Goal: Find specific page/section: Find specific page/section

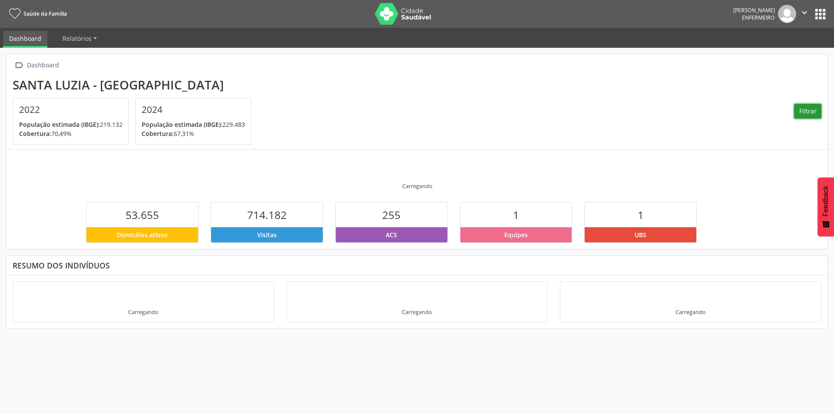
click at [805, 113] on button "Filtrar" at bounding box center [807, 111] width 27 height 15
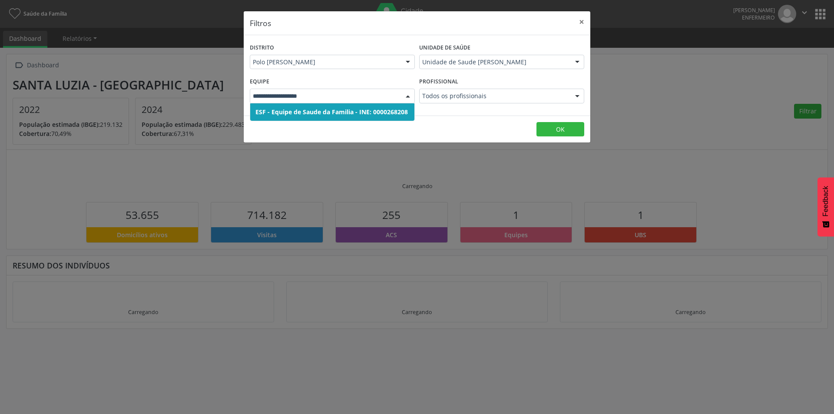
click at [409, 96] on div at bounding box center [407, 96] width 13 height 15
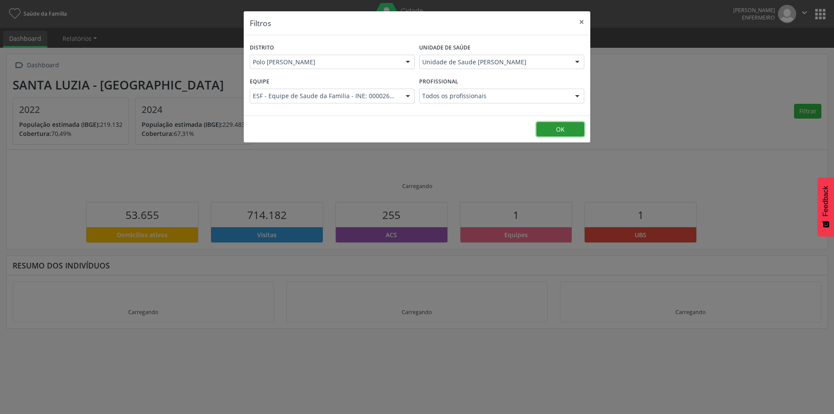
click at [562, 128] on button "OK" at bounding box center [560, 129] width 48 height 15
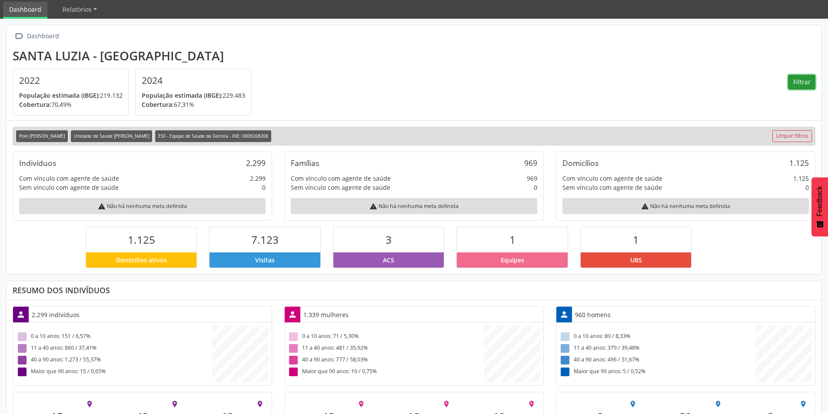
scroll to position [78, 0]
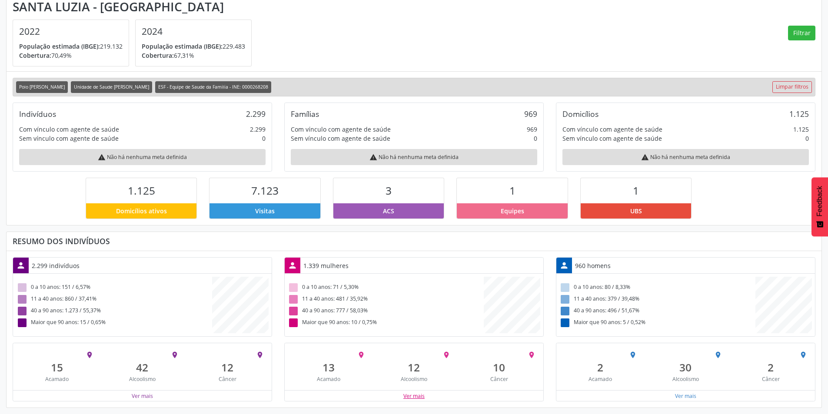
click at [420, 400] on button "Ver mais" at bounding box center [414, 396] width 22 height 8
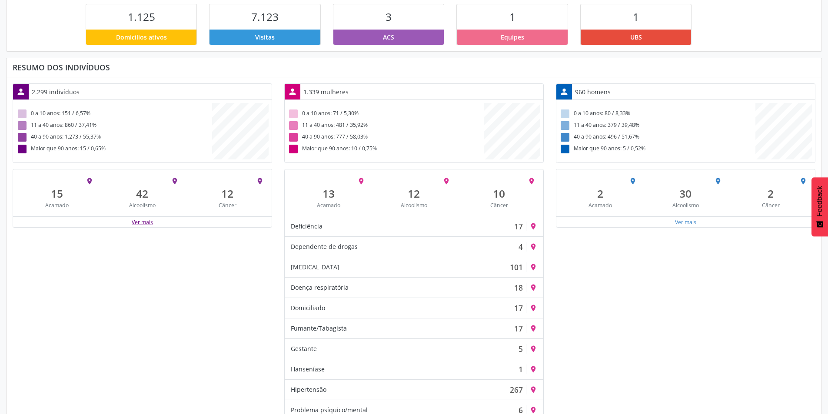
click at [149, 225] on button "Ver mais" at bounding box center [142, 222] width 22 height 8
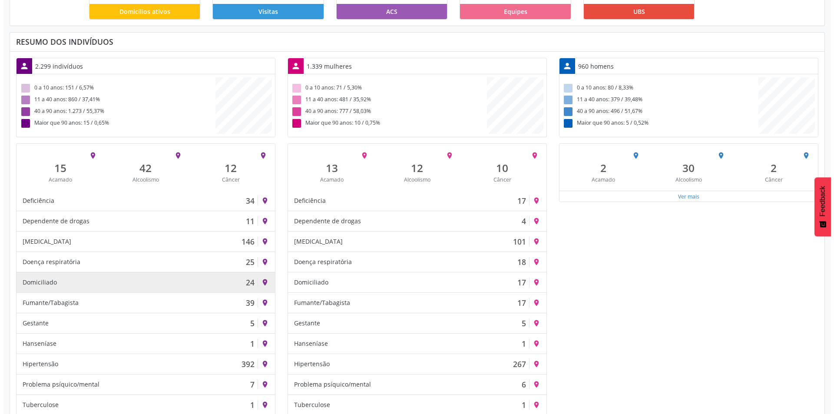
scroll to position [302, 0]
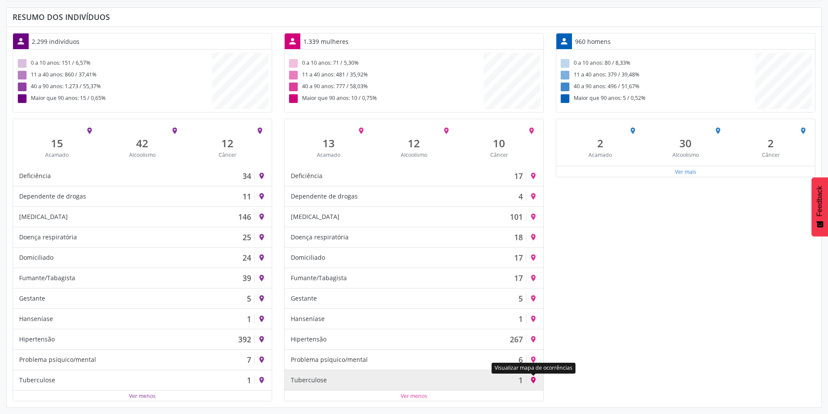
click at [534, 381] on icon "place" at bounding box center [533, 380] width 8 height 8
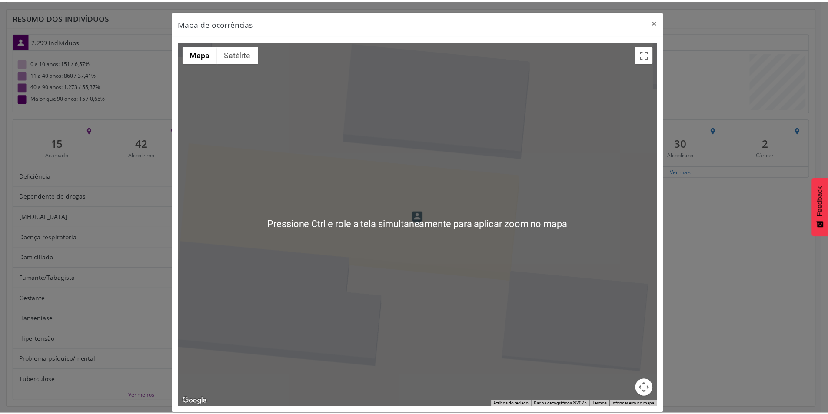
scroll to position [10, 0]
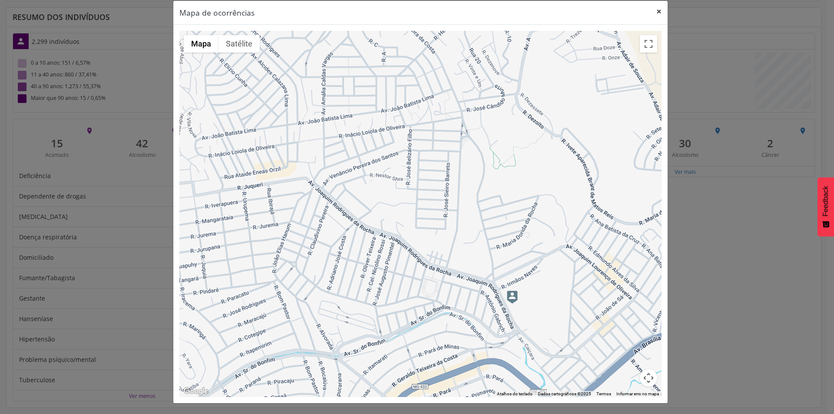
click at [657, 12] on button "×" at bounding box center [658, 11] width 17 height 21
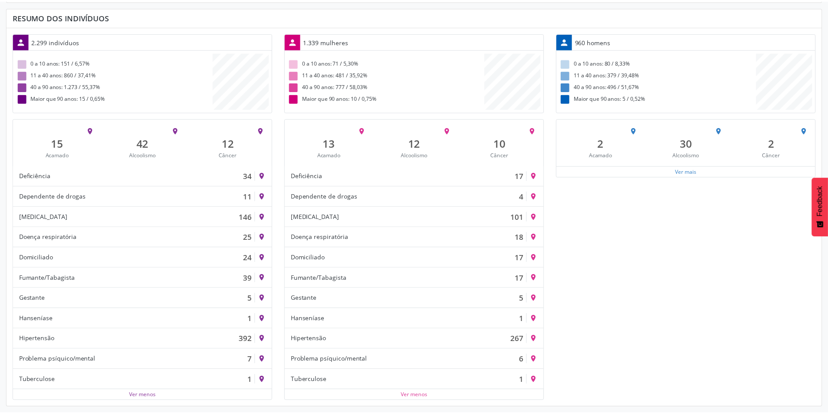
scroll to position [434030, 434127]
click at [688, 172] on button "Ver mais" at bounding box center [685, 172] width 22 height 8
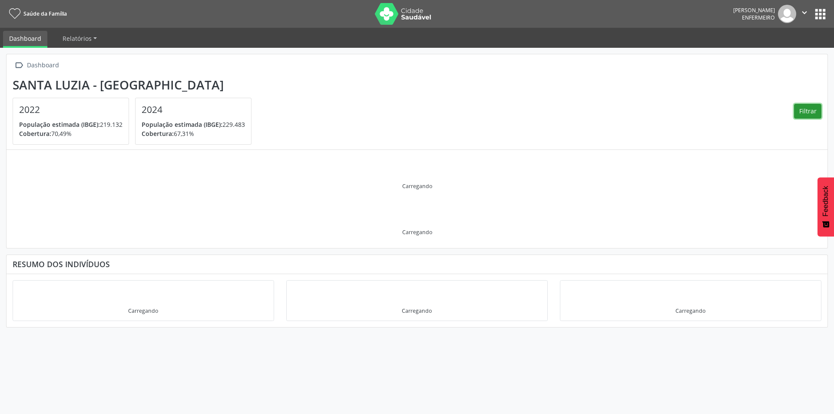
click at [812, 108] on button "Filtrar" at bounding box center [807, 111] width 27 height 15
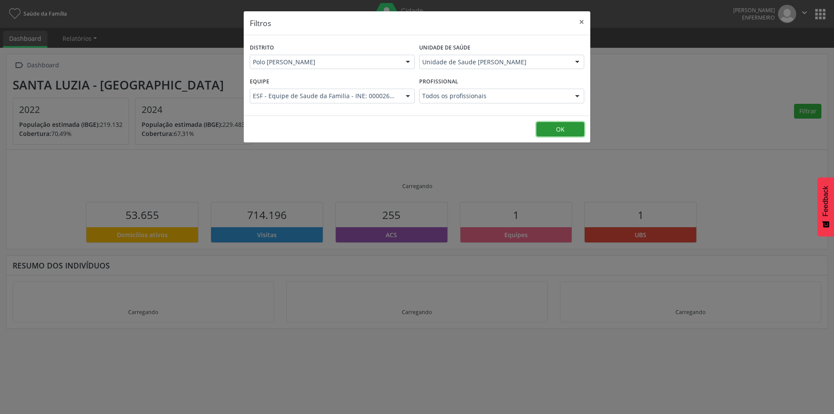
click at [572, 126] on button "OK" at bounding box center [560, 129] width 48 height 15
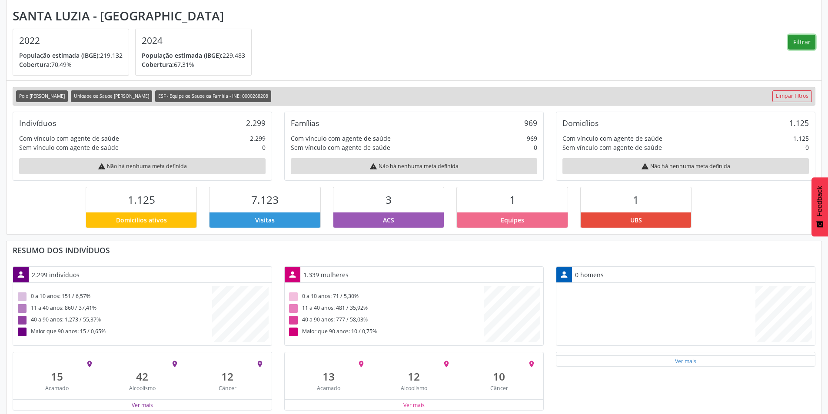
scroll to position [78, 0]
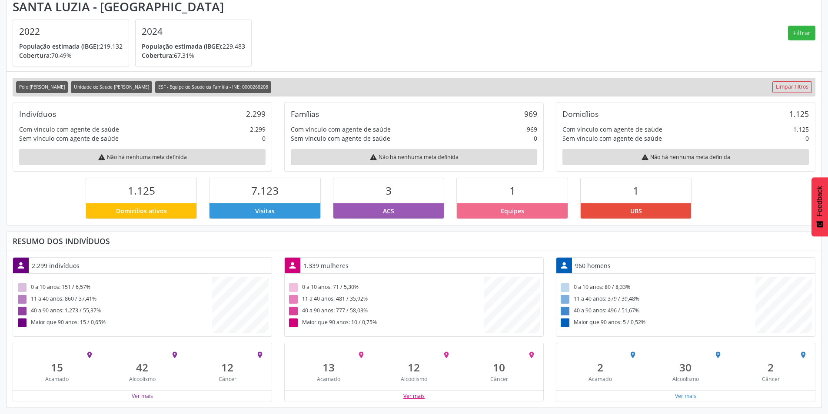
click at [419, 396] on button "Ver mais" at bounding box center [414, 396] width 22 height 8
click at [696, 397] on button "Ver mais" at bounding box center [685, 396] width 22 height 8
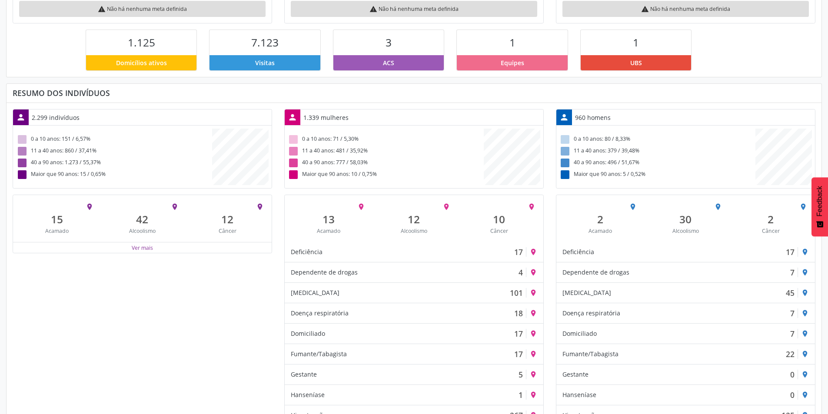
scroll to position [295, 0]
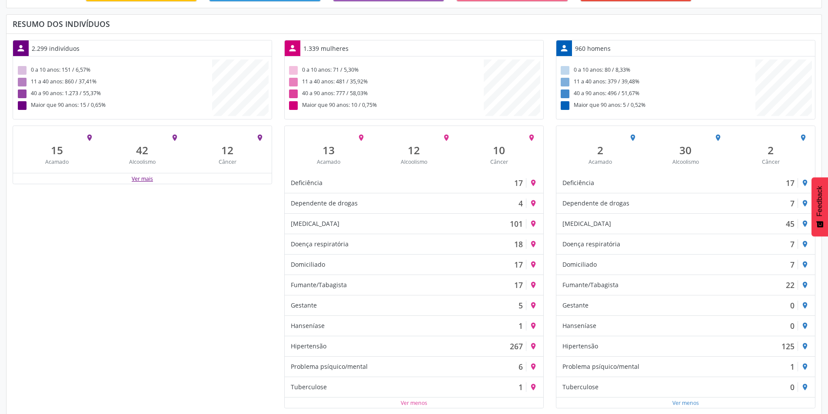
click at [137, 182] on button "Ver mais" at bounding box center [142, 179] width 22 height 8
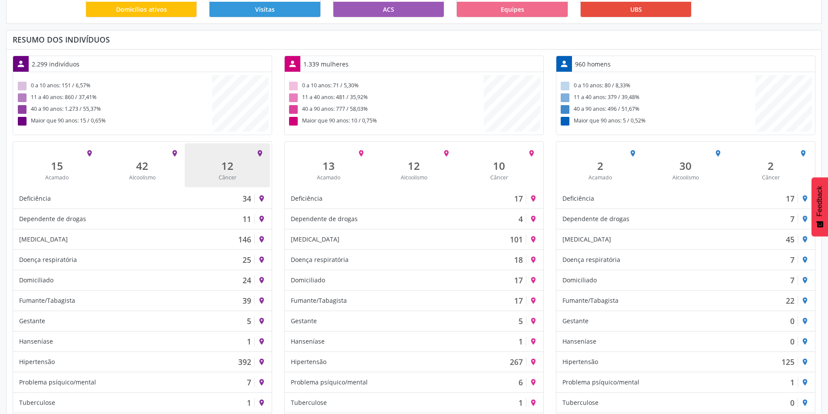
scroll to position [302, 0]
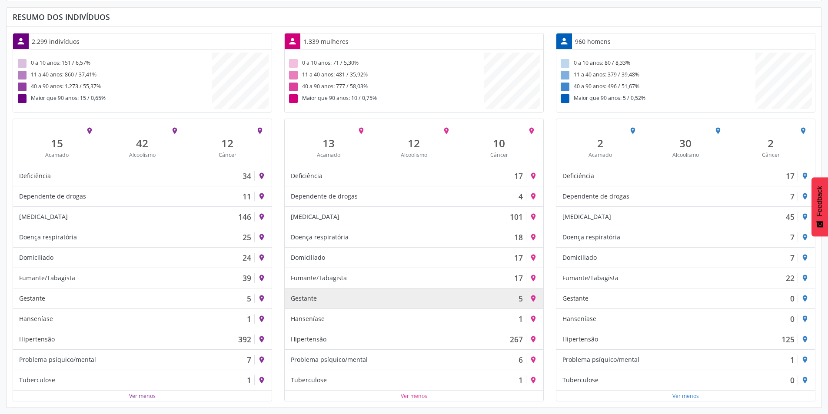
click at [407, 296] on div "Gestante 5" at bounding box center [408, 299] width 235 height 10
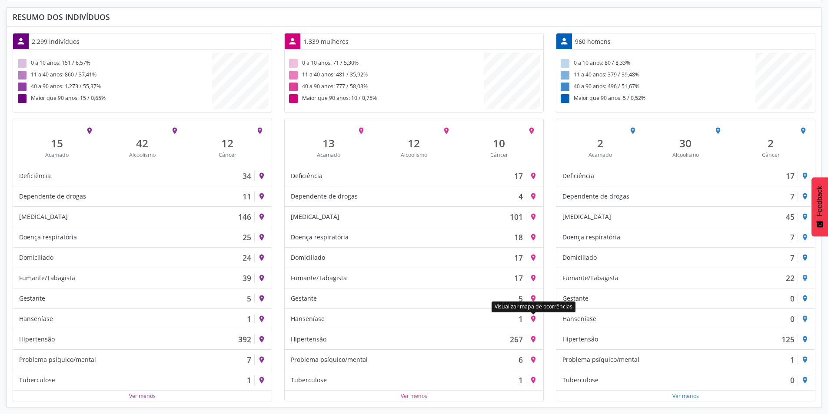
click at [531, 299] on div "Visualizar mapa de ocorrências" at bounding box center [533, 307] width 84 height 16
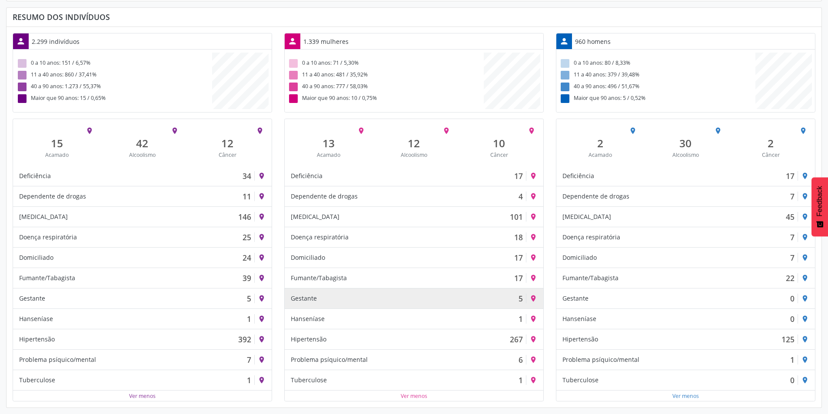
click at [535, 294] on div "place" at bounding box center [534, 298] width 17 height 14
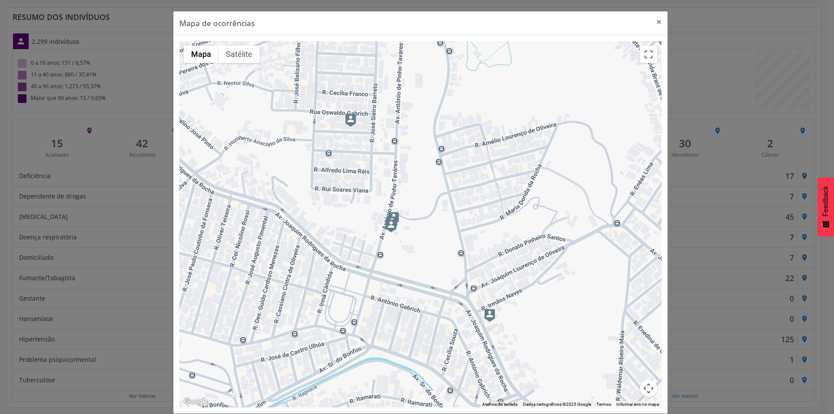
click at [346, 120] on img at bounding box center [350, 120] width 11 height 13
click at [640, 387] on button "Controles da câmera no mapa" at bounding box center [648, 388] width 17 height 17
click at [626, 340] on button "Aumentar o zoom" at bounding box center [626, 344] width 17 height 17
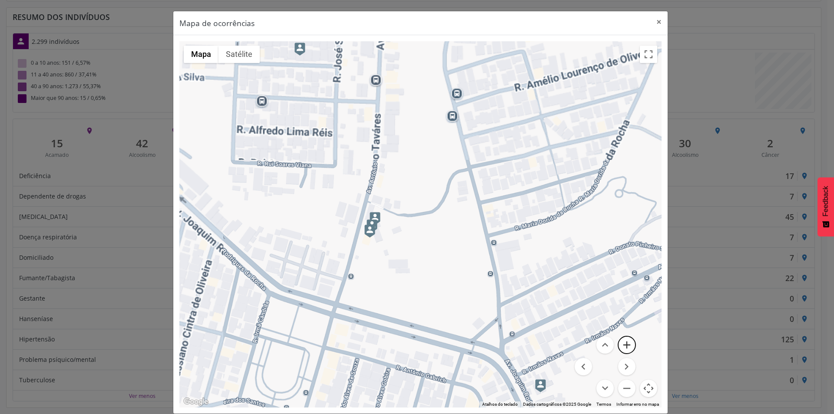
click at [626, 340] on button "Aumentar o zoom" at bounding box center [626, 344] width 17 height 17
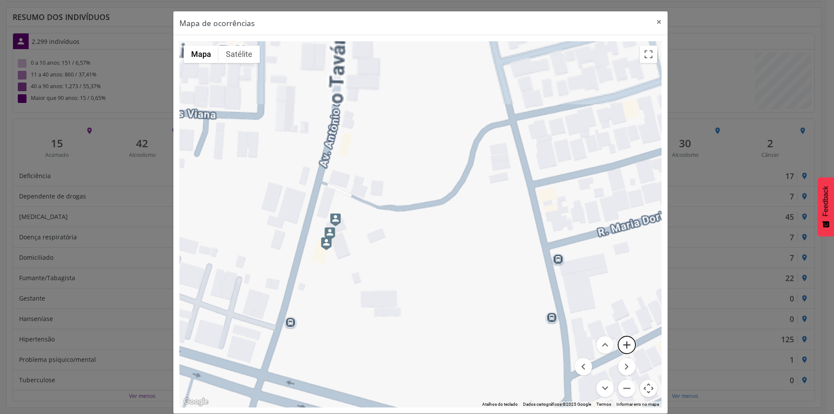
click at [626, 340] on button "Aumentar o zoom" at bounding box center [626, 344] width 17 height 17
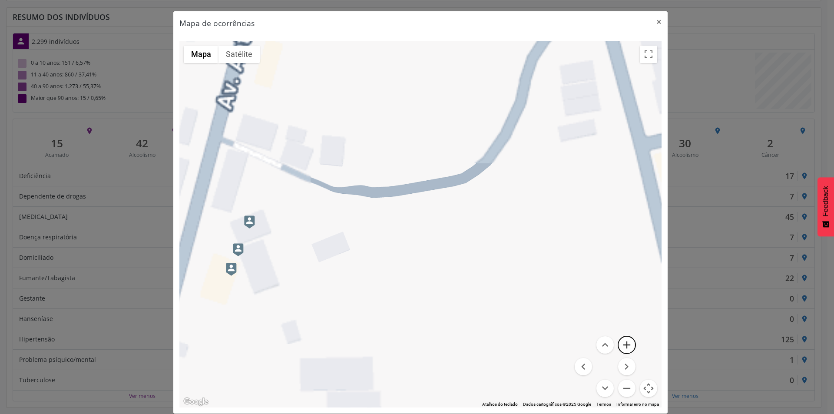
click at [626, 340] on button "Aumentar o zoom" at bounding box center [626, 344] width 17 height 17
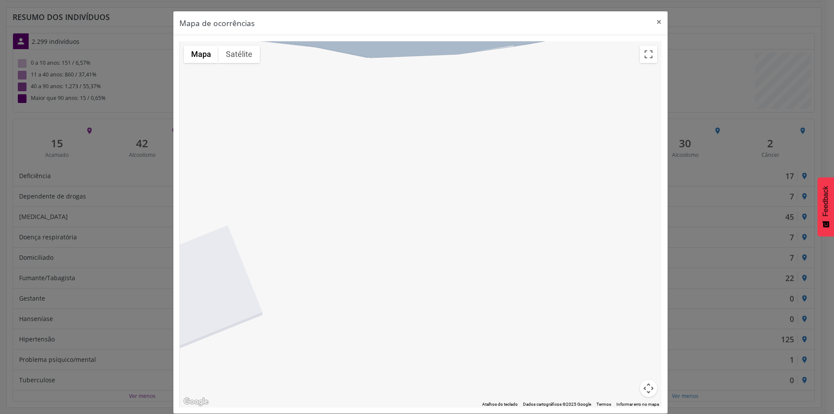
drag, startPoint x: 242, startPoint y: 284, endPoint x: 616, endPoint y: 135, distance: 402.4
click at [616, 140] on div at bounding box center [420, 224] width 482 height 366
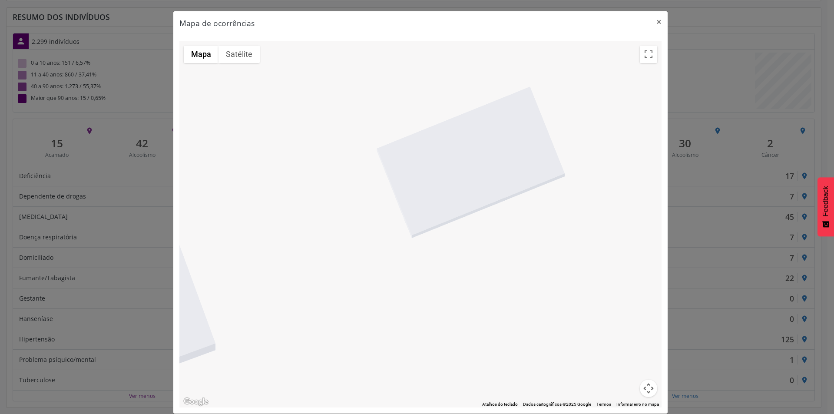
drag, startPoint x: 505, startPoint y: 163, endPoint x: 490, endPoint y: 185, distance: 26.8
click at [573, 173] on div at bounding box center [420, 224] width 482 height 366
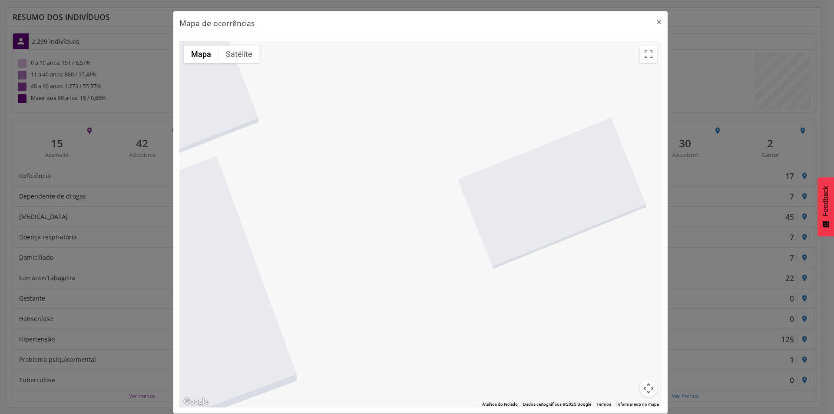
drag, startPoint x: 424, startPoint y: 219, endPoint x: 441, endPoint y: 220, distance: 17.0
click at [455, 228] on div at bounding box center [420, 224] width 482 height 366
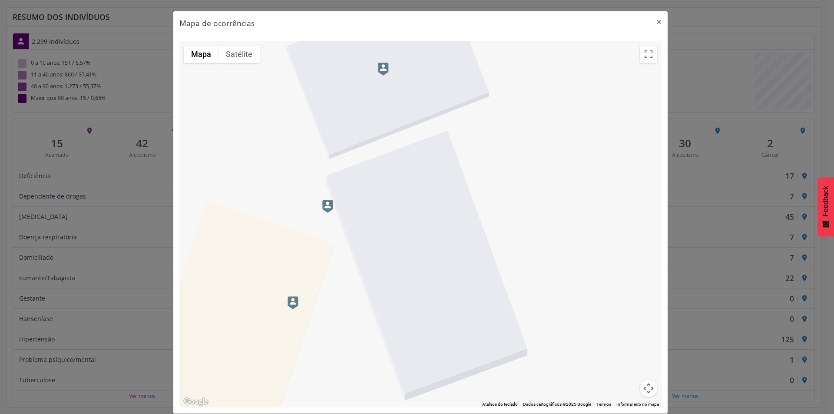
drag, startPoint x: 252, startPoint y: 192, endPoint x: 377, endPoint y: 138, distance: 136.2
click at [377, 138] on div at bounding box center [420, 224] width 482 height 366
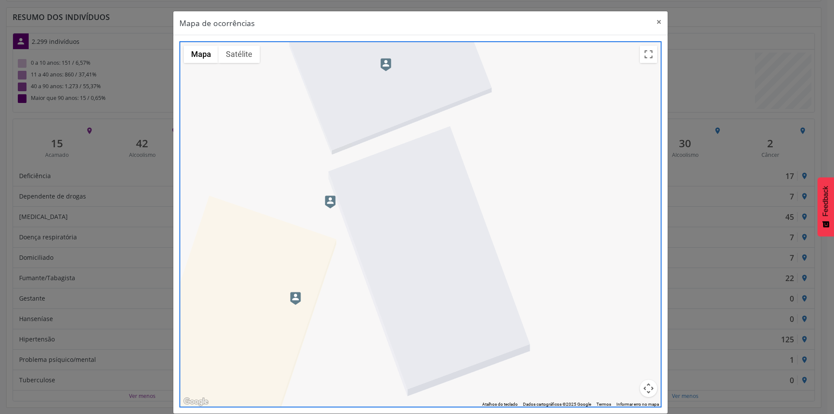
click at [330, 197] on img at bounding box center [330, 201] width 11 height 13
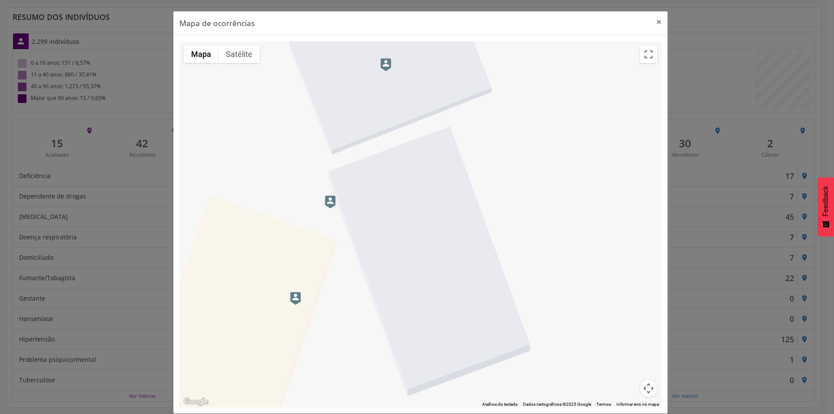
click at [329, 197] on img at bounding box center [330, 201] width 11 height 13
click at [330, 197] on img at bounding box center [330, 201] width 11 height 13
click at [652, 23] on button "×" at bounding box center [658, 21] width 17 height 21
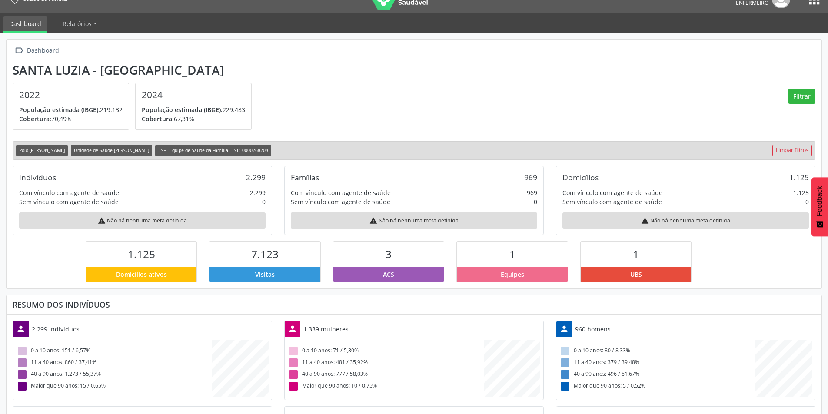
scroll to position [0, 0]
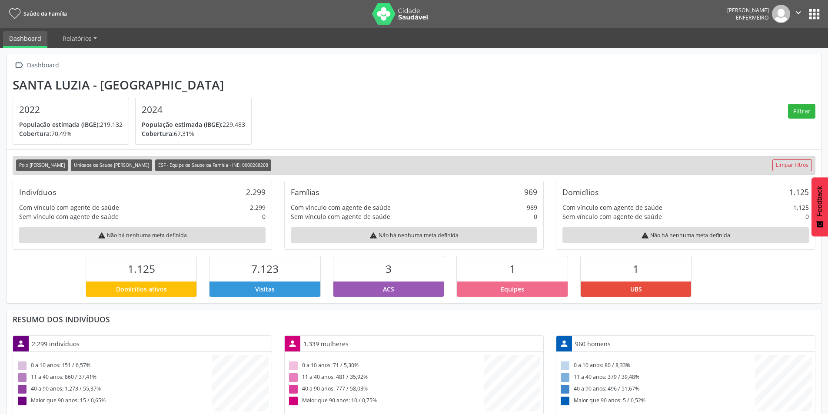
click at [811, 17] on button "apps" at bounding box center [813, 14] width 15 height 15
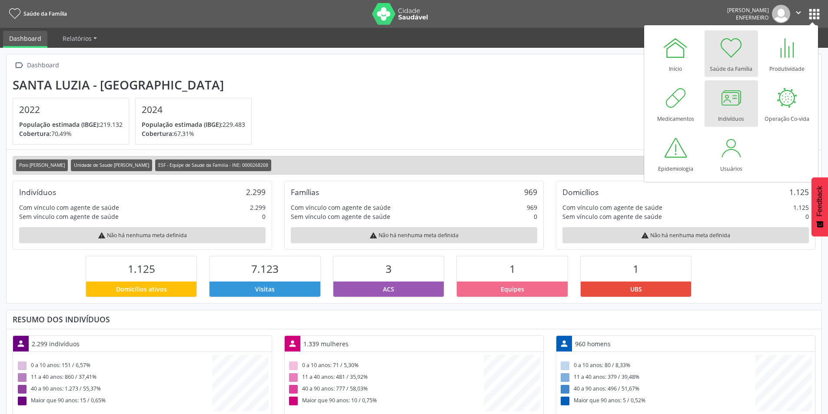
click at [723, 106] on div at bounding box center [731, 98] width 26 height 26
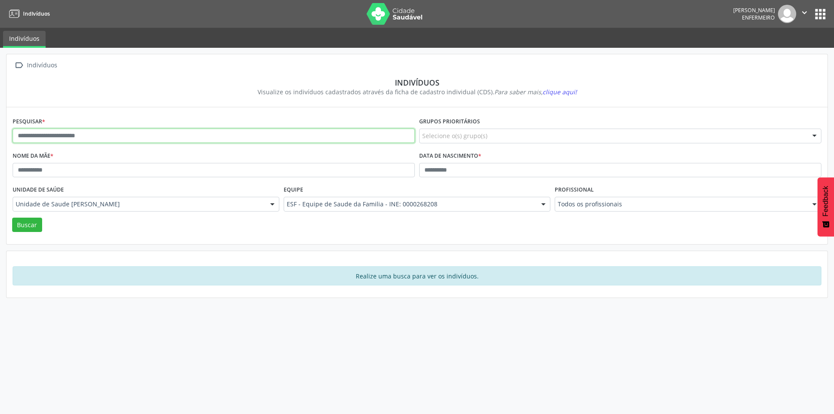
click at [77, 139] on input "text" at bounding box center [214, 136] width 402 height 15
paste input "**********"
type input "**********"
click at [33, 221] on button "Buscar" at bounding box center [27, 225] width 30 height 15
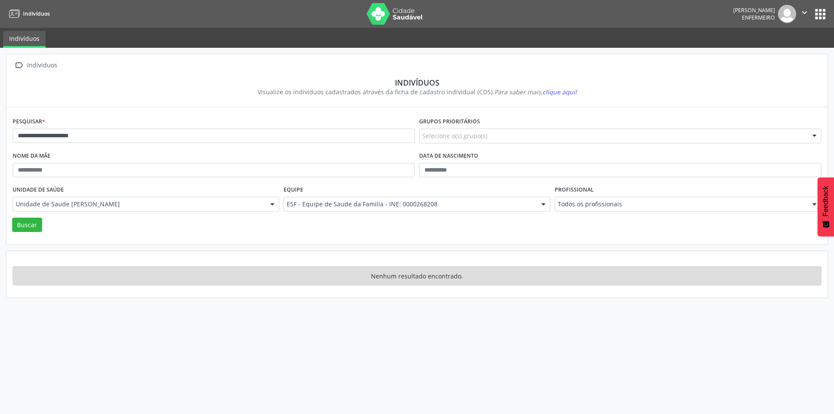
click at [812, 14] on button "" at bounding box center [804, 14] width 17 height 18
click at [798, 17] on button "" at bounding box center [804, 14] width 17 height 18
click at [800, 14] on icon "" at bounding box center [805, 13] width 10 height 10
click at [821, 11] on button "apps" at bounding box center [820, 14] width 15 height 15
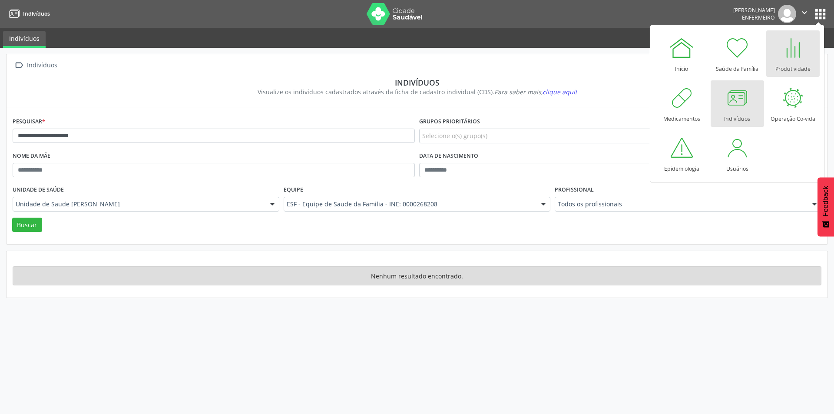
click at [795, 64] on div "Produtividade" at bounding box center [792, 67] width 35 height 12
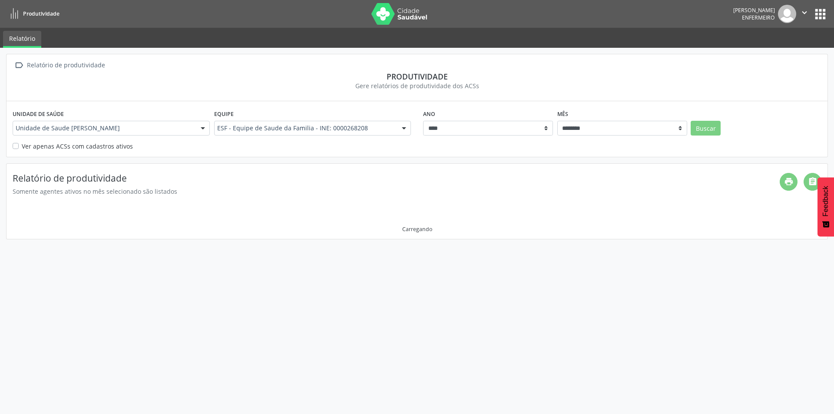
click at [818, 18] on button "apps" at bounding box center [820, 14] width 15 height 15
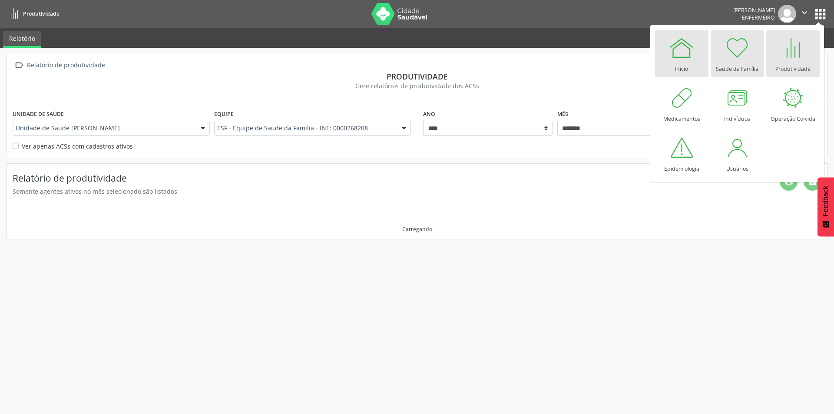
drag, startPoint x: 748, startPoint y: 59, endPoint x: 674, endPoint y: 45, distance: 74.8
click at [747, 59] on div at bounding box center [737, 48] width 26 height 26
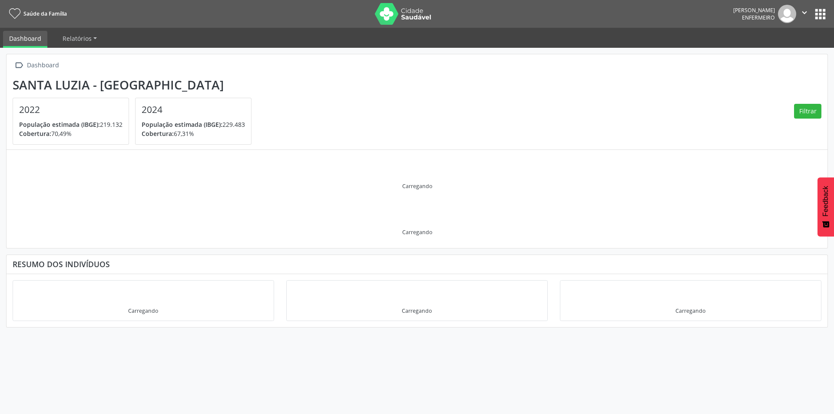
click at [808, 10] on icon "" at bounding box center [805, 13] width 10 height 10
click at [821, 13] on button "apps" at bounding box center [820, 14] width 15 height 15
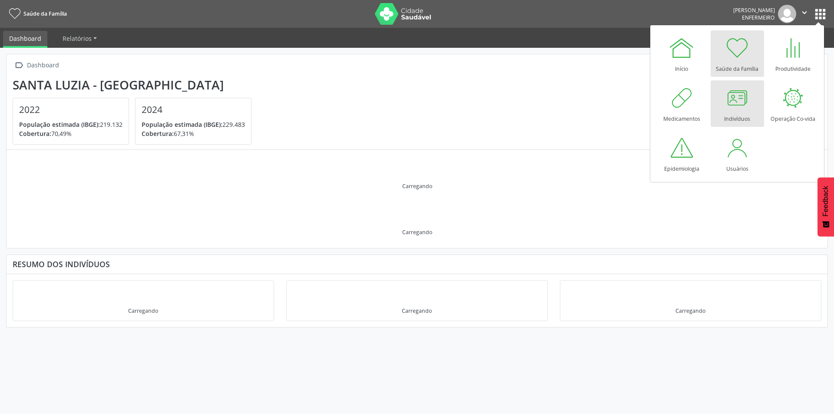
click at [742, 96] on div at bounding box center [737, 98] width 26 height 26
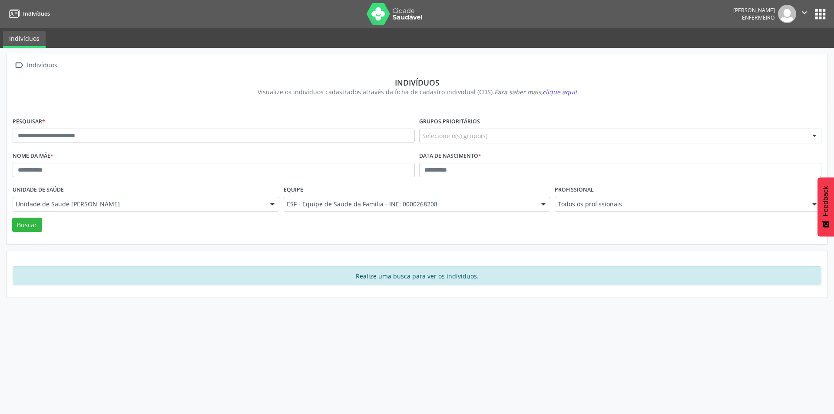
click at [569, 91] on span "clique aqui!" at bounding box center [560, 92] width 34 height 8
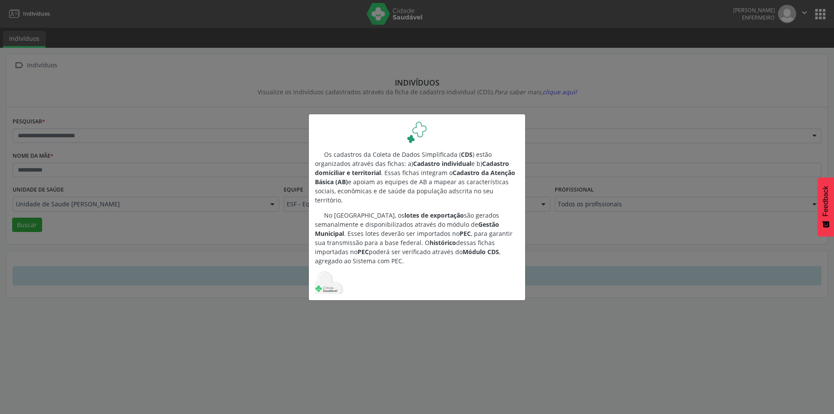
click at [560, 327] on div "Os cadastros da Coleta de Dados Simplificada ( CDS ) estão organizados através …" at bounding box center [417, 207] width 834 height 414
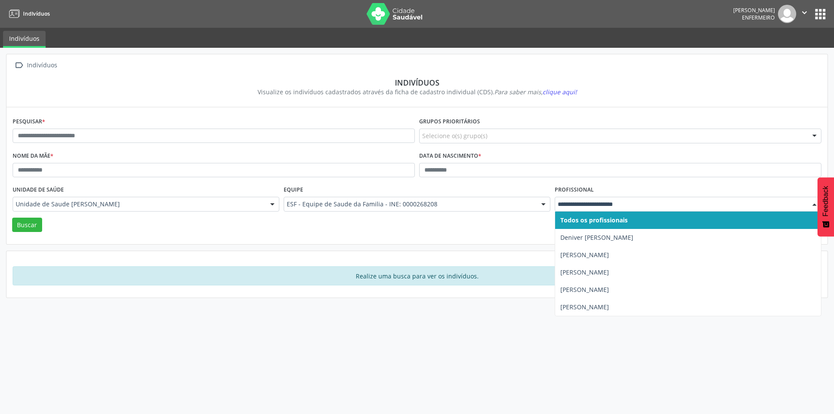
click at [597, 199] on div at bounding box center [688, 204] width 267 height 15
click at [490, 233] on div "Pesquisar * Grupos prioritários Selecione o(s) grupo(s) Acamado Criança Câncer …" at bounding box center [417, 176] width 809 height 123
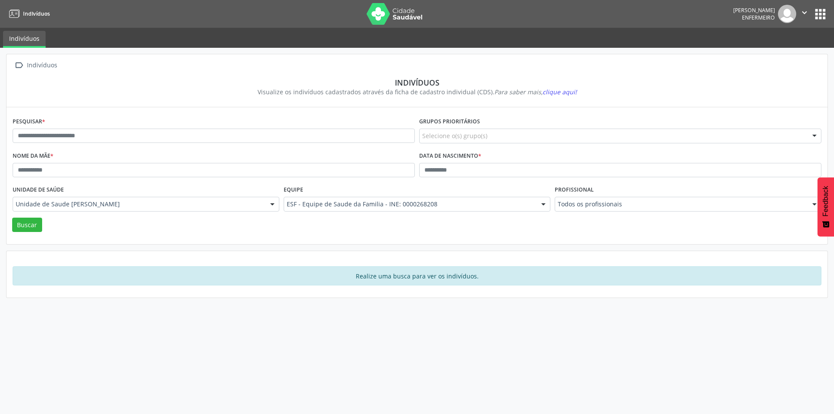
click at [820, 13] on button "apps" at bounding box center [820, 14] width 15 height 15
